Goal: Task Accomplishment & Management: Complete application form

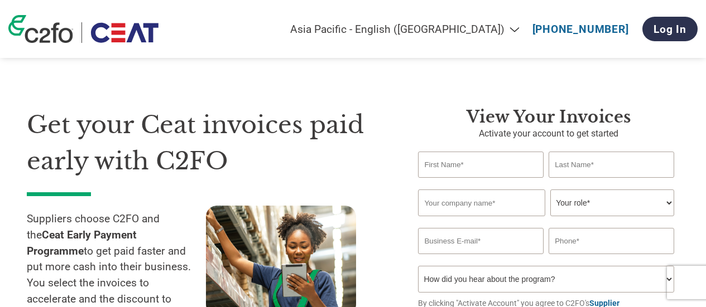
select select "en-IN"
type input "a"
type input "[PERSON_NAME]"
type input "Naik"
click at [491, 207] on input "text" at bounding box center [481, 203] width 127 height 27
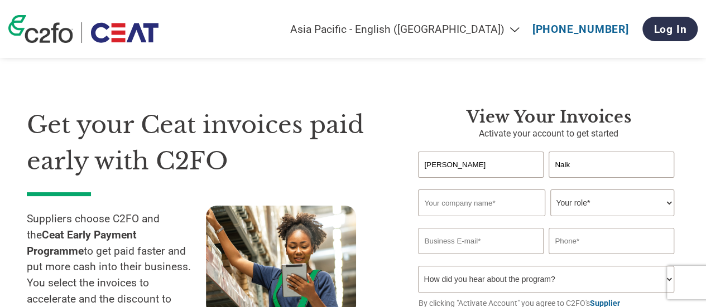
type input "ALPSEC TECHNOLOGY PRIVATE LIMITED"
type input "09900789557"
click at [576, 206] on select "Your role* CFO Controller Credit Manager Finance Director Treasurer CEO Preside…" at bounding box center [611, 203] width 123 height 27
select select "OWNER_FOUNDER"
click at [550, 191] on select "Your role* CFO Controller Credit Manager Finance Director Treasurer CEO Preside…" at bounding box center [611, 203] width 123 height 27
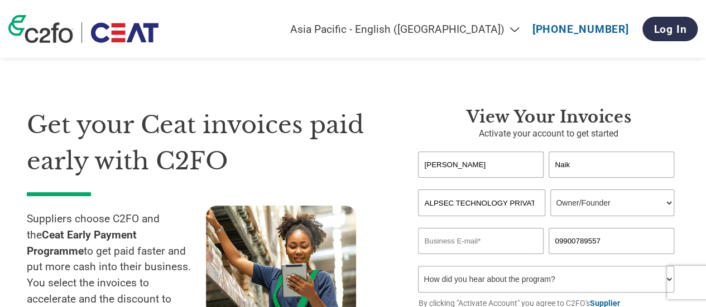
click at [428, 244] on input "email" at bounding box center [480, 241] width 125 height 26
type input "[EMAIL_ADDRESS][DOMAIN_NAME]"
click at [383, 252] on div at bounding box center [295, 282] width 179 height 152
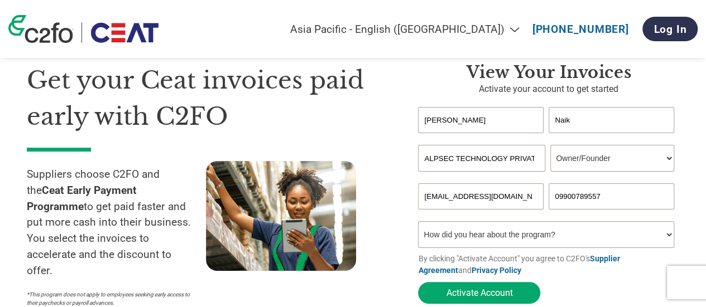
scroll to position [67, 0]
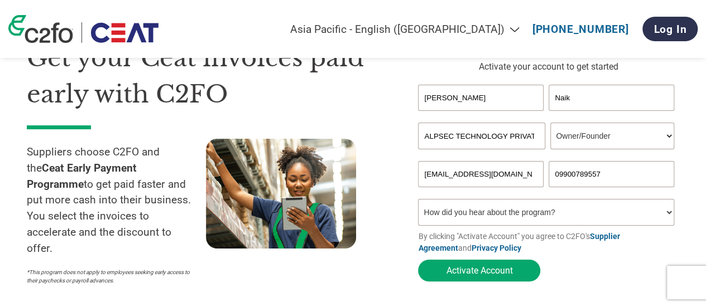
click at [670, 212] on select "How did you hear about the program? Received a letter Email Social Media Online…" at bounding box center [546, 212] width 256 height 27
select select "Email"
click at [418, 202] on select "How did you hear about the program? Received a letter Email Social Media Online…" at bounding box center [546, 212] width 256 height 27
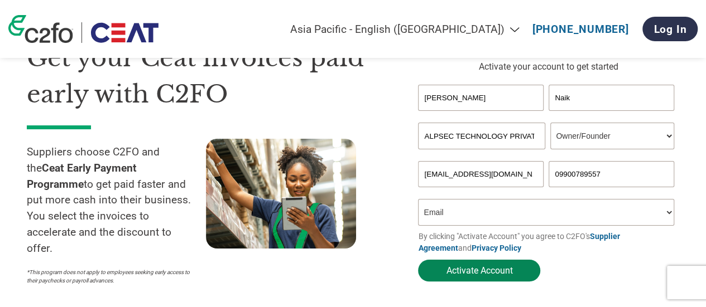
click at [467, 271] on button "Activate Account" at bounding box center [479, 271] width 122 height 22
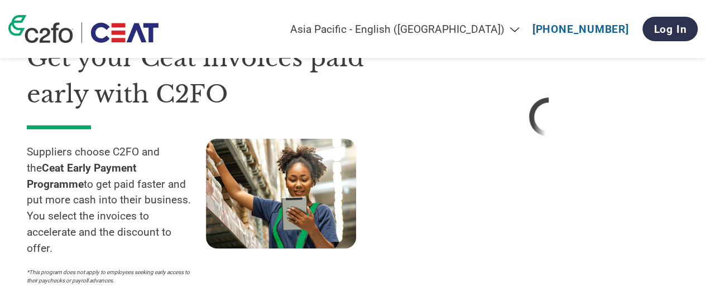
select select "en-IN"
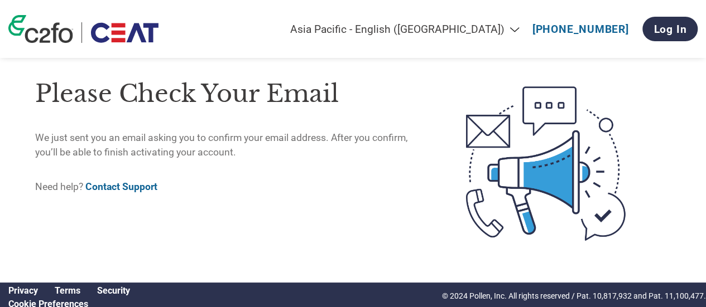
click at [241, 250] on div "Please check your email We just sent you an email asking you to confirm your em…" at bounding box center [227, 164] width 385 height 194
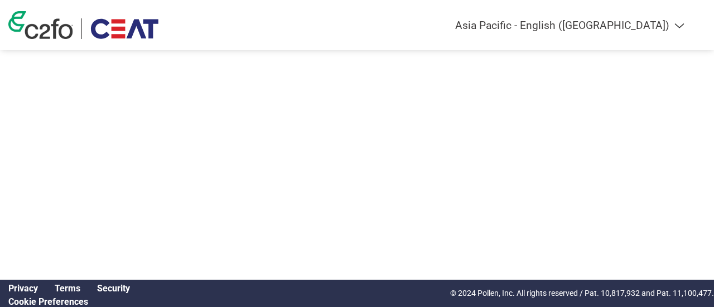
select select "en-IN"
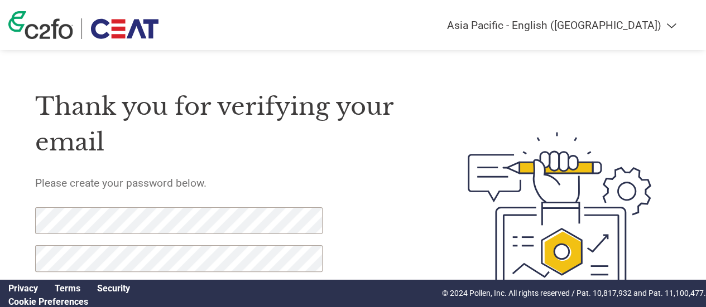
click at [306, 174] on div "Thank you for verifying your email Please create your password below. Password …" at bounding box center [225, 217] width 381 height 288
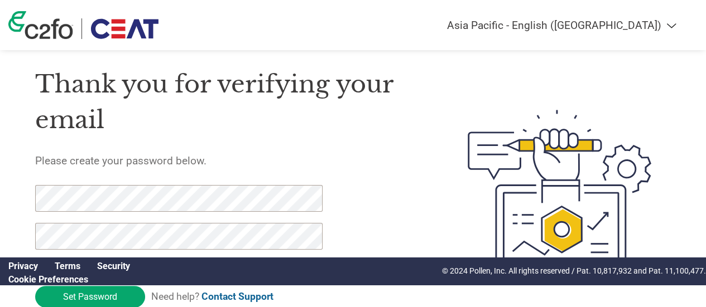
scroll to position [45, 0]
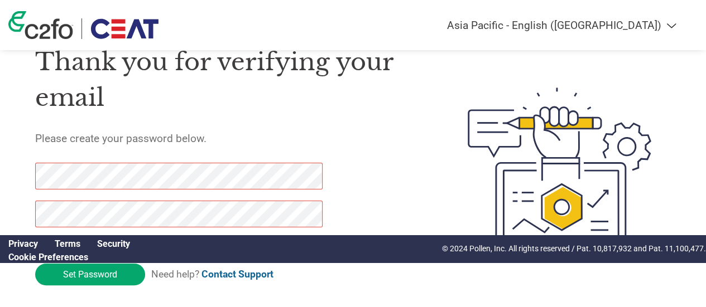
click at [371, 138] on h5 "Please create your password below." at bounding box center [225, 138] width 381 height 13
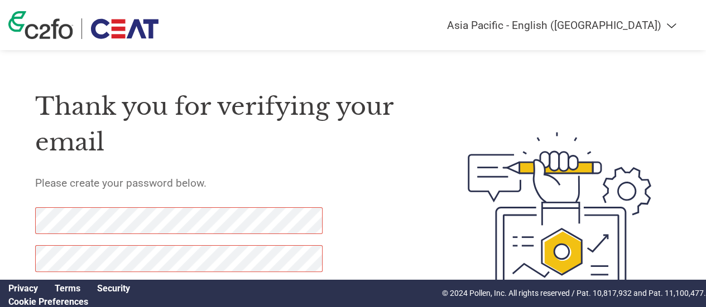
scroll to position [80, 0]
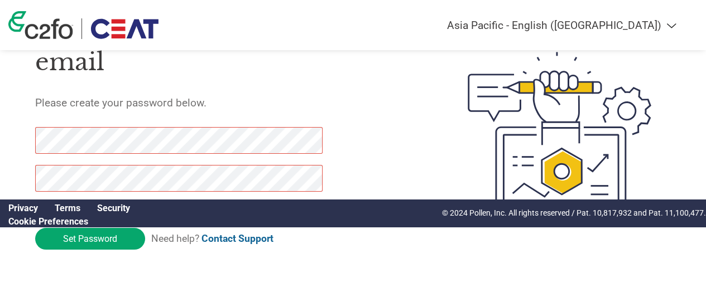
click at [430, 55] on div at bounding box center [543, 136] width 254 height 288
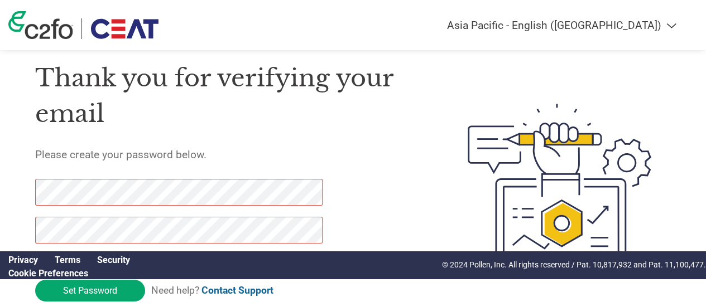
scroll to position [0, 0]
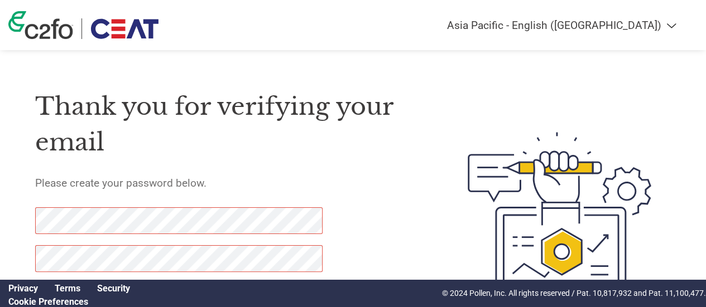
click at [296, 132] on h1 "Thank you for verifying your email" at bounding box center [225, 125] width 381 height 72
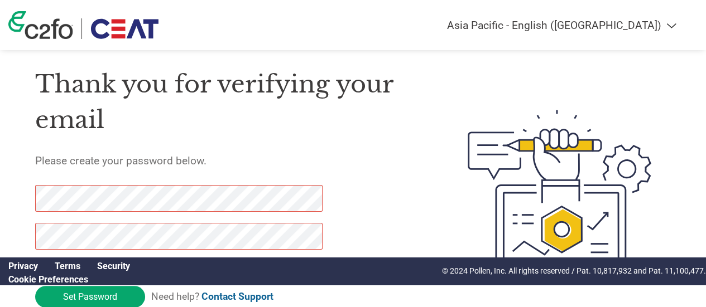
scroll to position [45, 0]
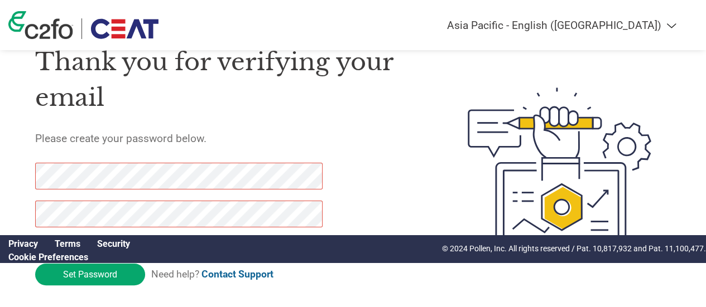
click at [310, 149] on div "Thank you for verifying your email Please create your password below. Password …" at bounding box center [225, 172] width 381 height 288
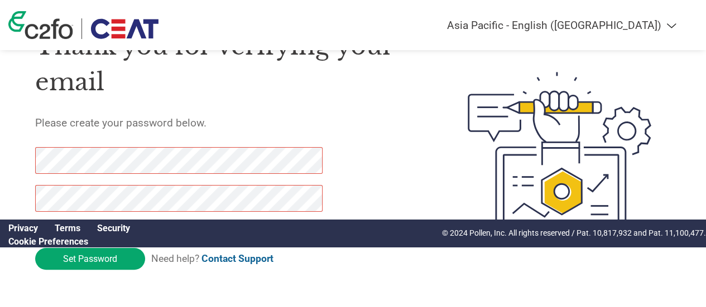
scroll to position [58, 0]
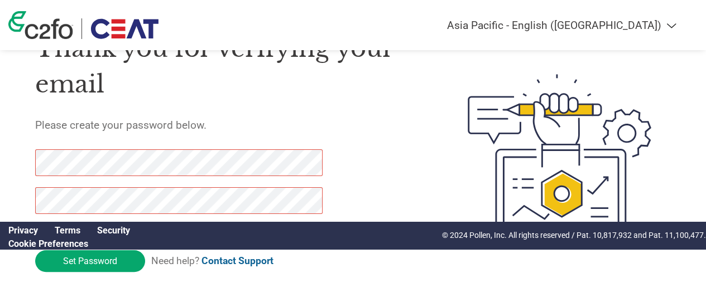
click at [337, 107] on div "Thank you for verifying your email Please create your password below. Password …" at bounding box center [225, 159] width 381 height 288
click at [20, 225] on link "Privacy" at bounding box center [23, 230] width 30 height 11
click at [355, 91] on h1 "Thank you for verifying your email" at bounding box center [225, 67] width 381 height 72
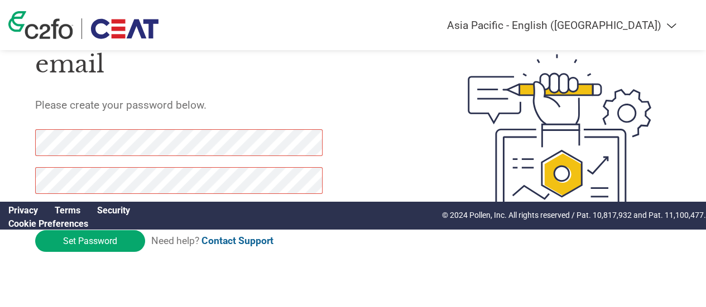
scroll to position [80, 0]
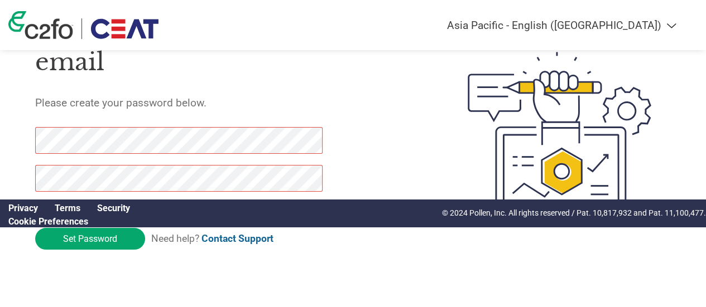
click at [344, 139] on div "Thank you for verifying your email Please create your password below. Password …" at bounding box center [225, 136] width 381 height 288
click at [431, 84] on div at bounding box center [543, 136] width 254 height 288
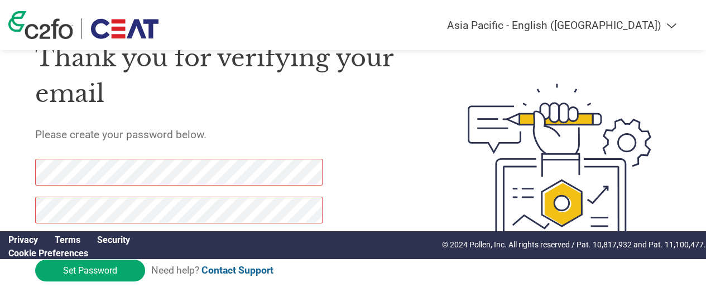
scroll to position [67, 0]
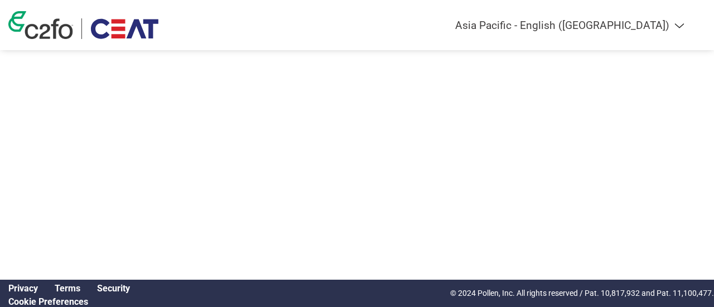
select select "en-IN"
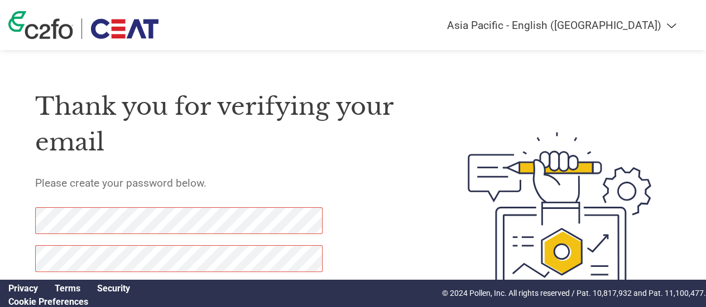
click at [463, 122] on img at bounding box center [559, 217] width 222 height 288
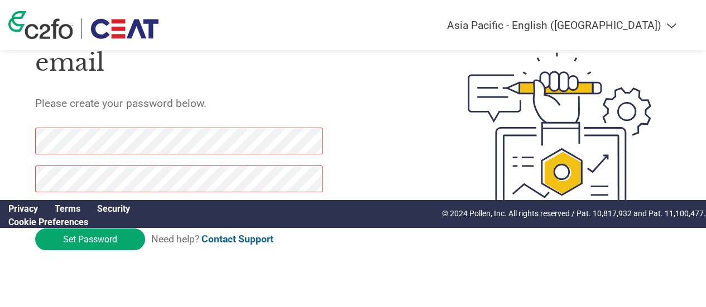
scroll to position [80, 0]
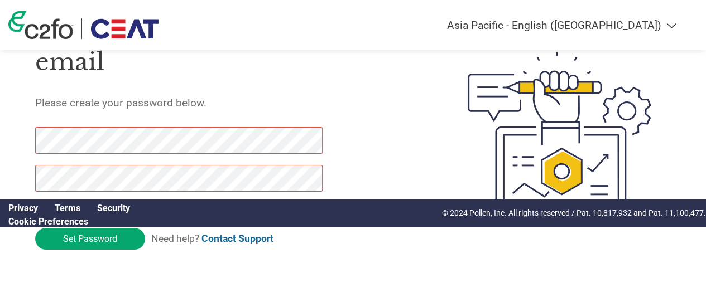
click at [345, 82] on div "Thank you for verifying your email Please create your password below. Password …" at bounding box center [225, 136] width 381 height 288
click at [461, 110] on img at bounding box center [559, 136] width 222 height 288
click at [124, 242] on input "Set Password" at bounding box center [90, 239] width 110 height 22
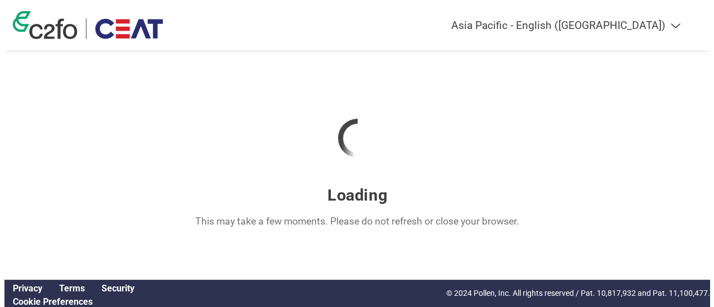
scroll to position [0, 0]
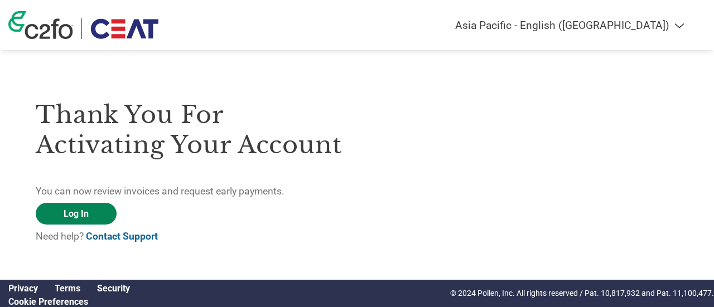
click at [93, 209] on link "Log In" at bounding box center [76, 214] width 81 height 22
